Goal: Task Accomplishment & Management: Manage account settings

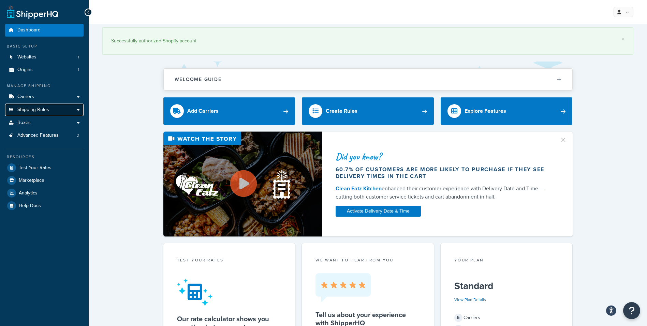
click at [33, 109] on span "Shipping Rules" at bounding box center [33, 110] width 32 height 6
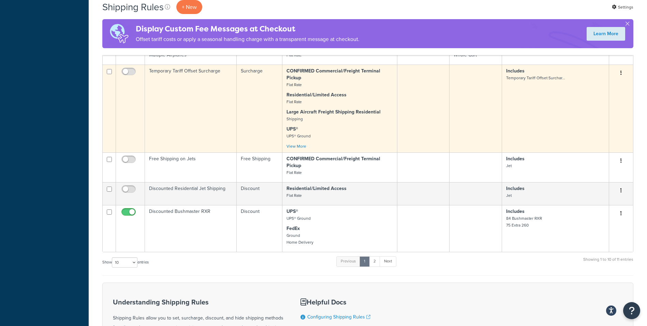
scroll to position [341, 0]
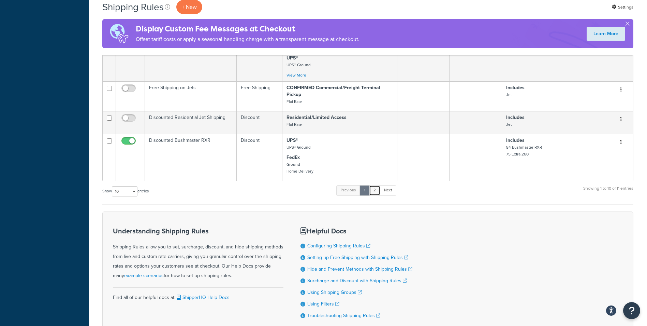
click at [376, 192] on link "2" at bounding box center [374, 190] width 11 height 10
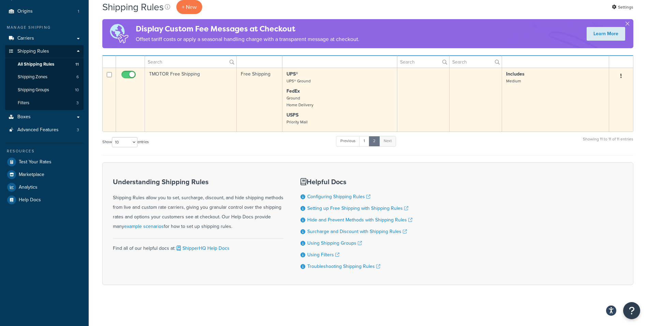
click at [183, 71] on td "TMOTOR Free Shipping" at bounding box center [191, 100] width 92 height 64
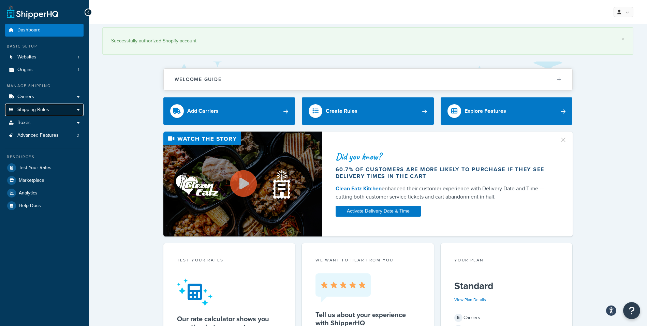
click at [46, 114] on link "Shipping Rules" at bounding box center [44, 109] width 78 height 13
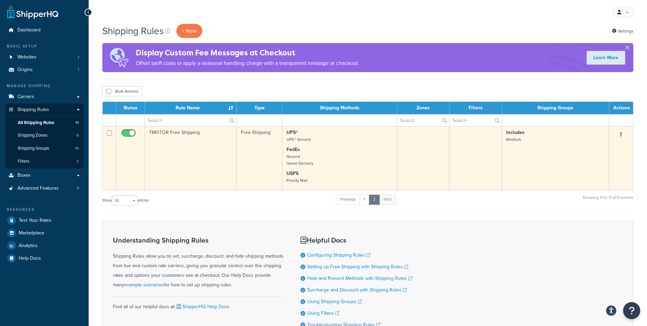
click at [316, 155] on p "FedEx Ground Home Delivery" at bounding box center [340, 156] width 106 height 20
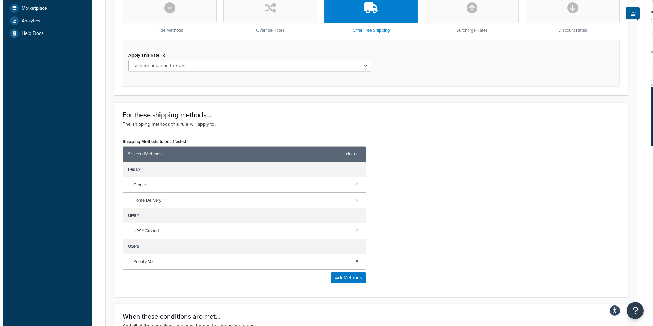
scroll to position [307, 0]
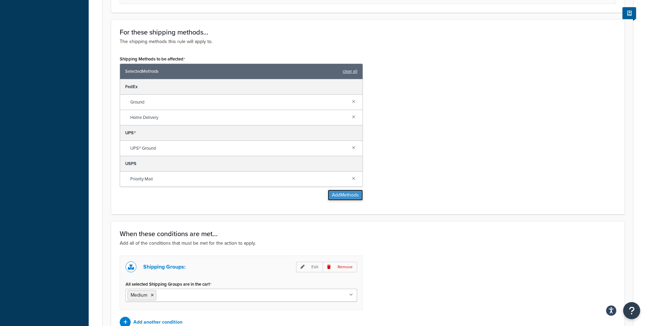
click at [351, 195] on button "Add Methods" at bounding box center [345, 194] width 35 height 11
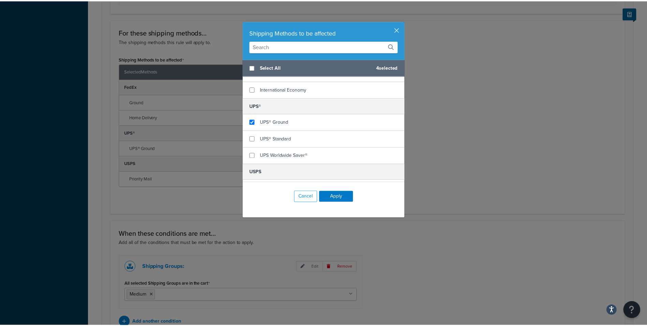
scroll to position [189, 0]
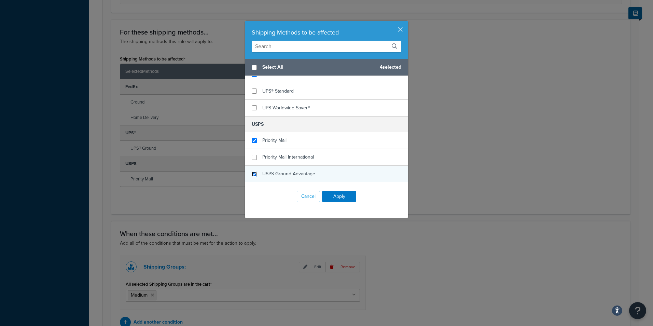
click at [252, 174] on input "checkbox" at bounding box center [254, 173] width 5 height 5
checkbox input "true"
click at [333, 198] on button "Apply" at bounding box center [339, 196] width 34 height 11
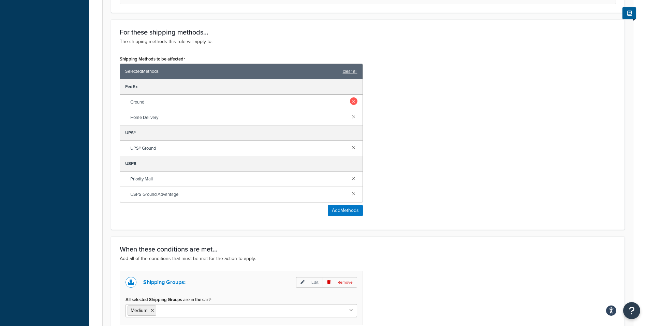
click at [355, 105] on link at bounding box center [354, 101] width 8 height 8
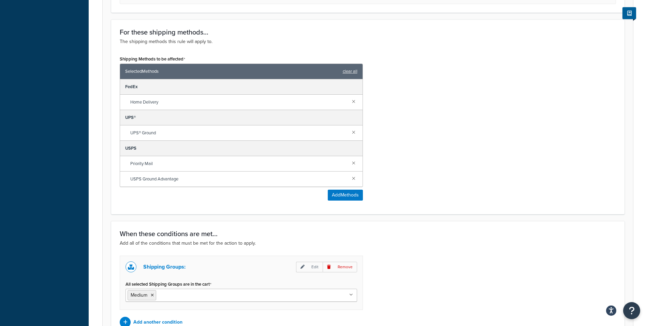
click at [355, 105] on link at bounding box center [354, 101] width 8 height 8
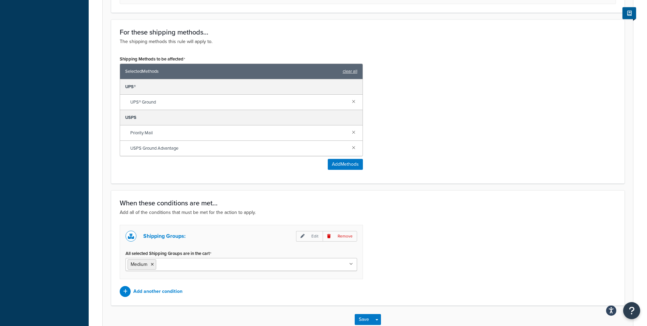
click at [355, 105] on link at bounding box center [354, 101] width 8 height 8
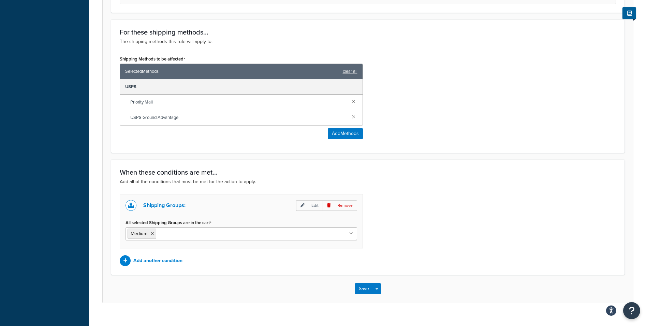
click at [355, 105] on link at bounding box center [354, 101] width 8 height 8
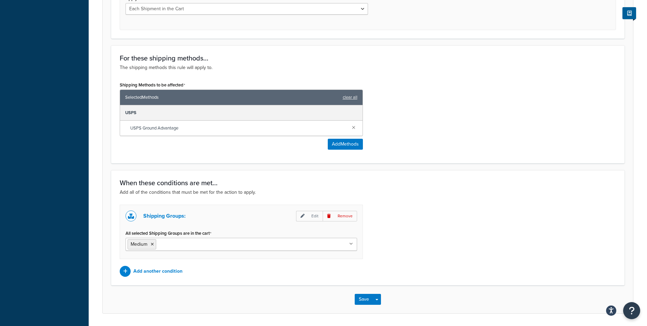
scroll to position [304, 0]
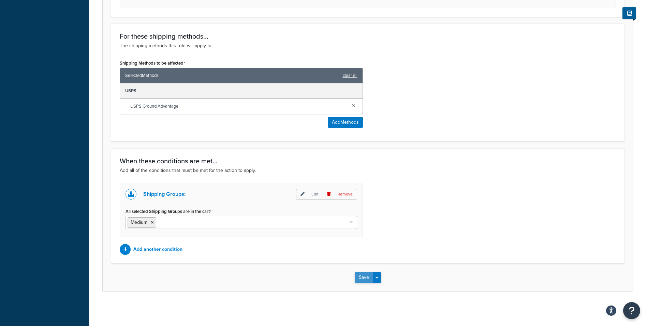
click at [360, 279] on button "Save" at bounding box center [364, 277] width 18 height 11
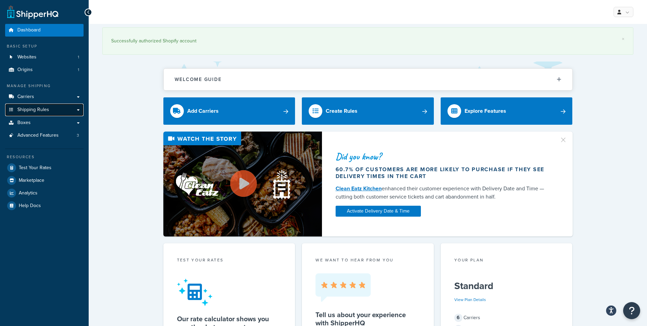
click at [40, 111] on span "Shipping Rules" at bounding box center [33, 110] width 32 height 6
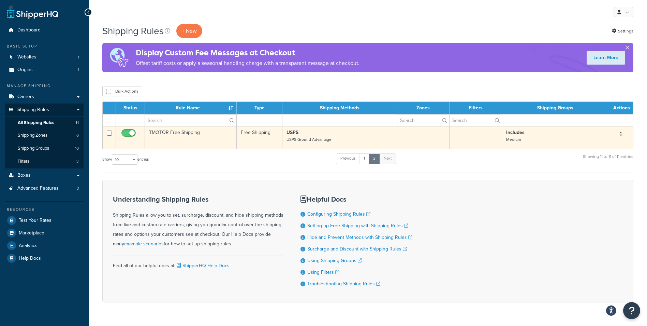
click at [235, 131] on td "TMOTOR Free Shipping" at bounding box center [191, 137] width 92 height 23
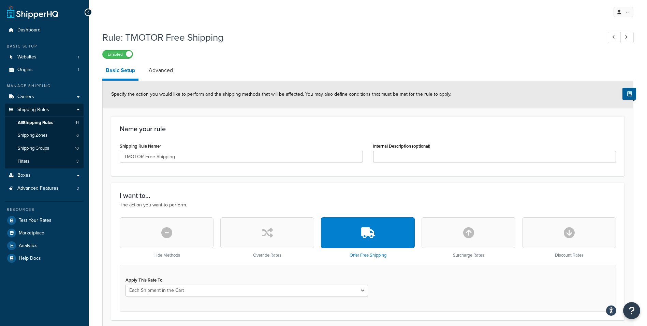
click at [120, 55] on label "Enabled" at bounding box center [118, 54] width 30 height 8
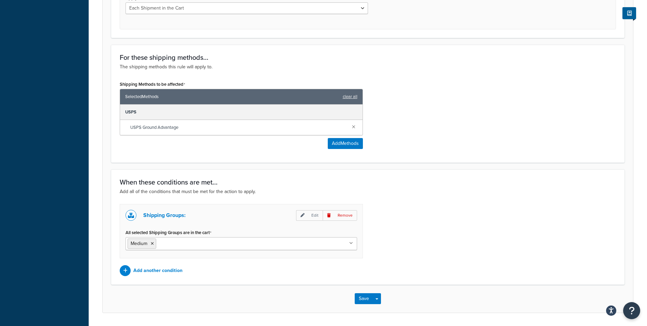
scroll to position [270, 0]
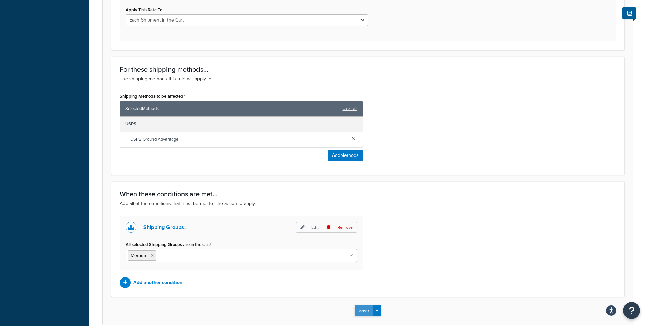
click at [366, 309] on button "Save" at bounding box center [364, 310] width 18 height 11
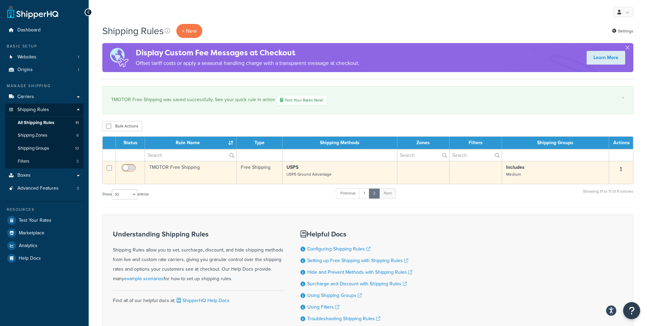
click at [127, 169] on input "checkbox" at bounding box center [129, 169] width 19 height 9
checkbox input "true"
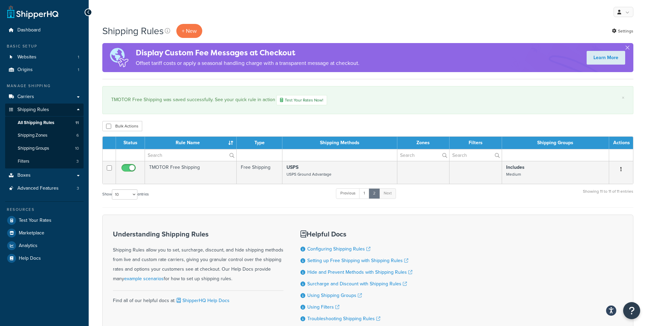
click at [463, 206] on div "Show 10 15 25 50 100 1000 entries Previous 1 2 Next Showing 11 to 11 of 11 entr…" at bounding box center [367, 197] width 531 height 20
